Goal: Find specific page/section: Find specific page/section

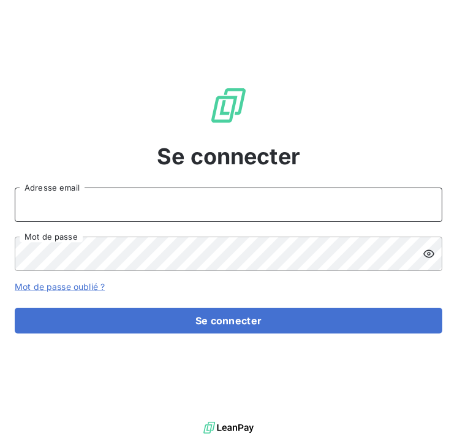
click at [115, 199] on input "Adresse email" at bounding box center [229, 205] width 428 height 34
type input "[PERSON_NAME][EMAIL_ADDRESS][DOMAIN_NAME]"
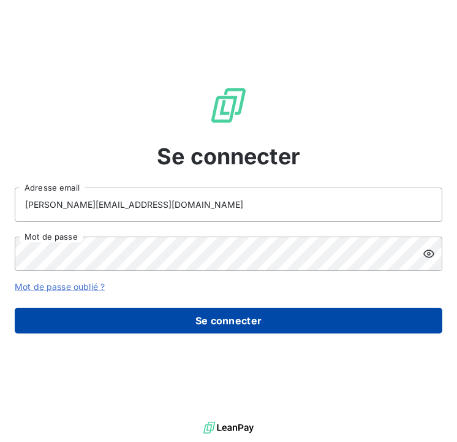
click at [216, 327] on button "Se connecter" at bounding box center [229, 321] width 428 height 26
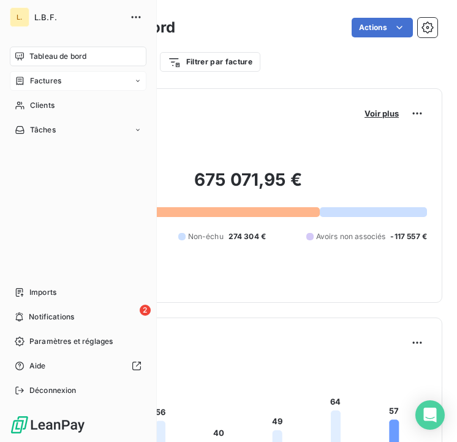
click at [49, 83] on span "Factures" at bounding box center [45, 80] width 31 height 11
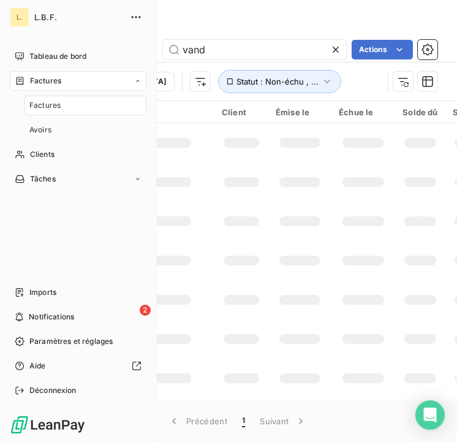
click at [49, 104] on span "Factures" at bounding box center [44, 105] width 31 height 11
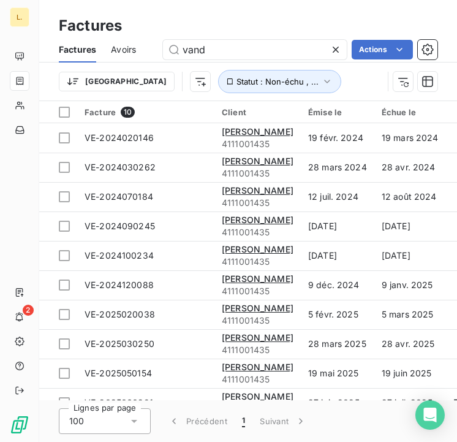
click at [336, 49] on icon at bounding box center [336, 50] width 6 height 6
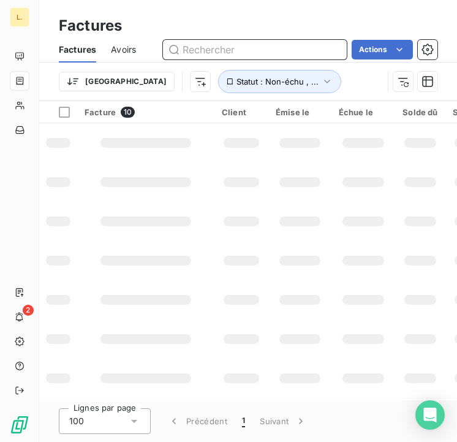
click at [222, 41] on input "text" at bounding box center [255, 50] width 184 height 20
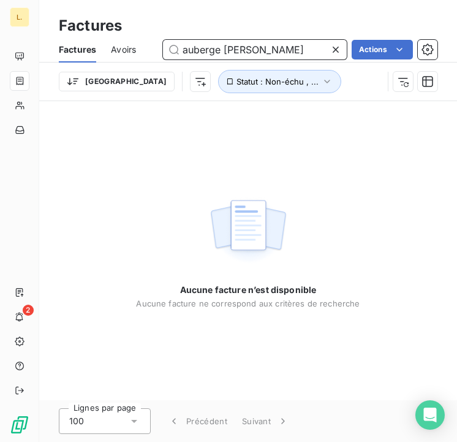
click at [183, 47] on input "auberge [PERSON_NAME]" at bounding box center [255, 50] width 184 height 20
type input "l'auberge [PERSON_NAME]"
click at [284, 48] on input "l'auberge [PERSON_NAME]" at bounding box center [255, 50] width 184 height 20
drag, startPoint x: 284, startPoint y: 48, endPoint x: 124, endPoint y: 51, distance: 160.6
click at [126, 51] on div "Factures Avoirs l'auberge [PERSON_NAME]" at bounding box center [248, 50] width 418 height 26
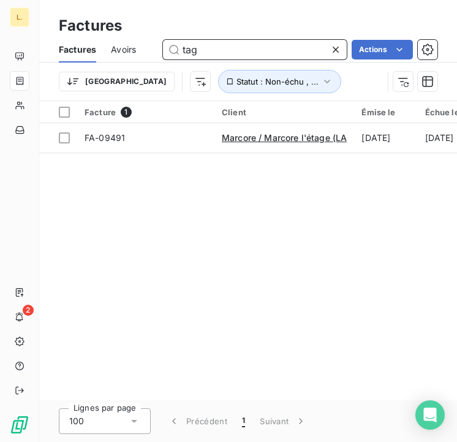
type input "tag"
